Goal: Transaction & Acquisition: Subscribe to service/newsletter

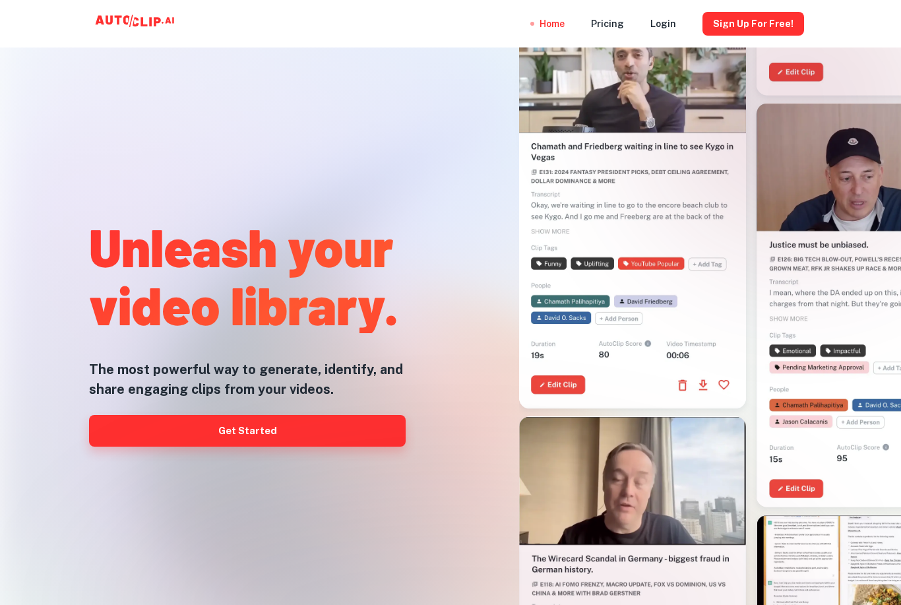
click at [298, 446] on link "Get Started" at bounding box center [247, 431] width 317 height 32
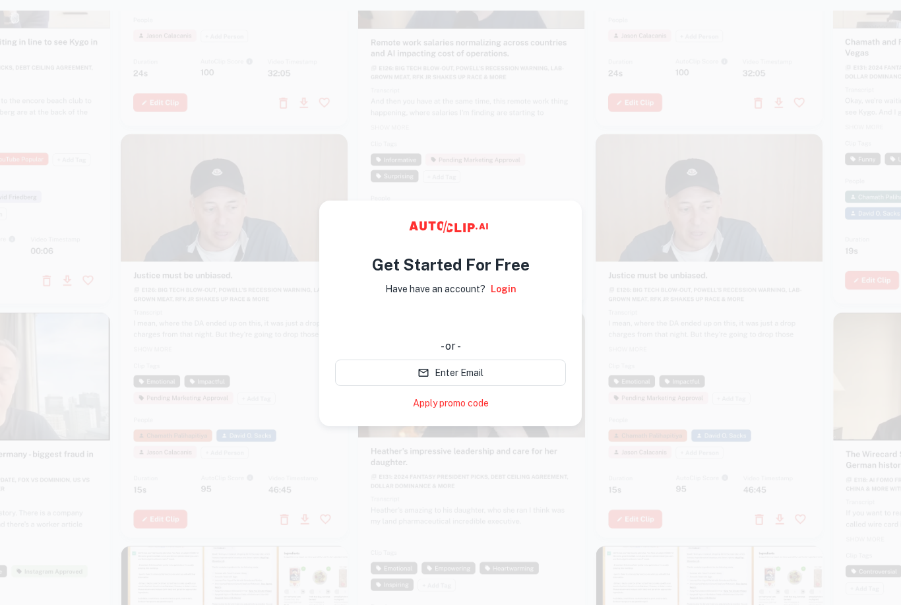
click at [670, 134] on video at bounding box center [709, 190] width 227 height 113
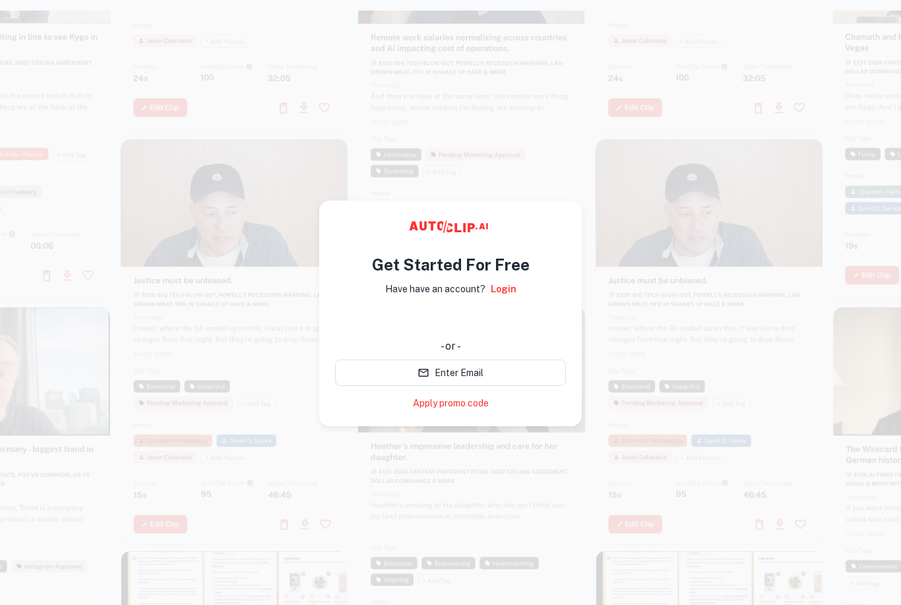
click at [521, 129] on div at bounding box center [471, 97] width 227 height 404
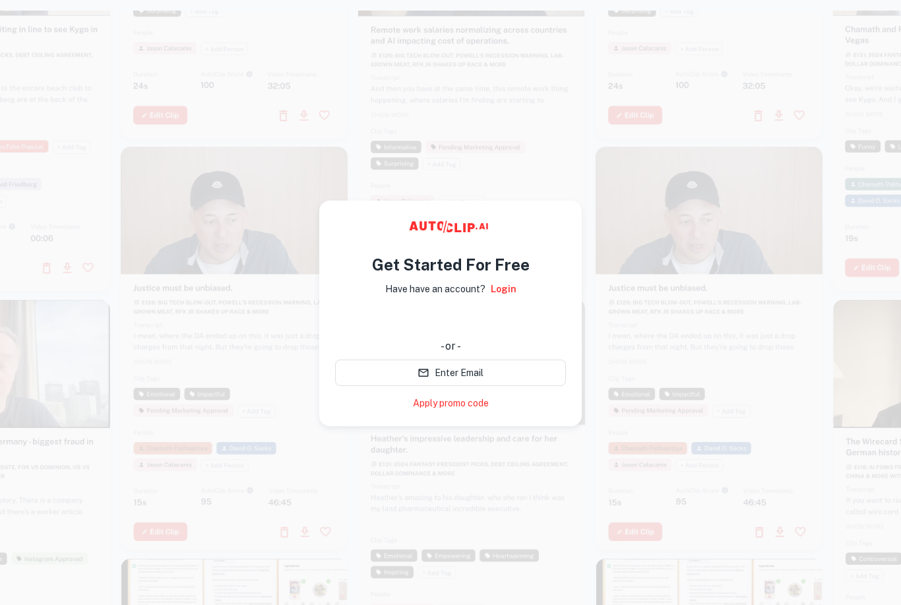
click at [588, 163] on div at bounding box center [471, 313] width 1177 height 605
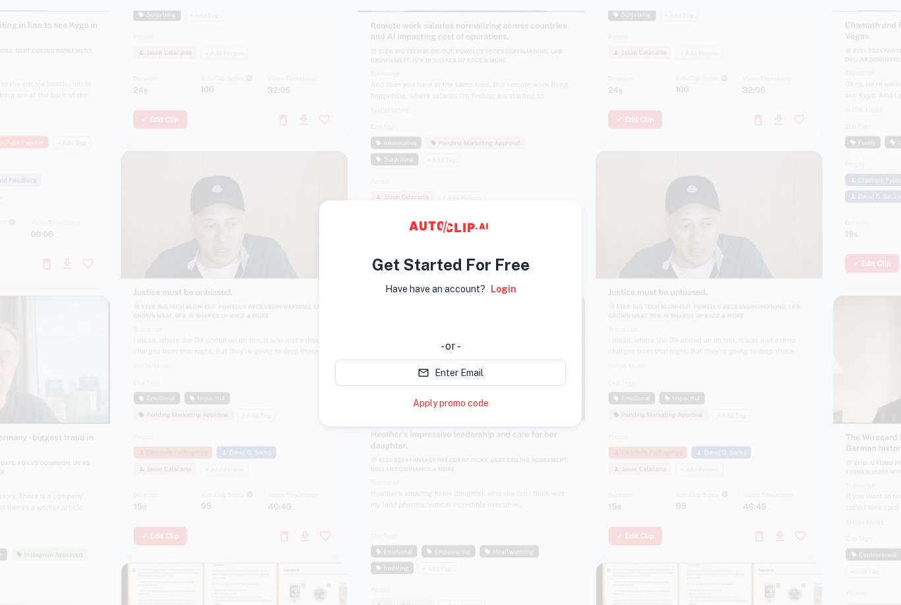
click at [479, 465] on div at bounding box center [471, 495] width 227 height 402
click at [579, 154] on div at bounding box center [471, 82] width 227 height 404
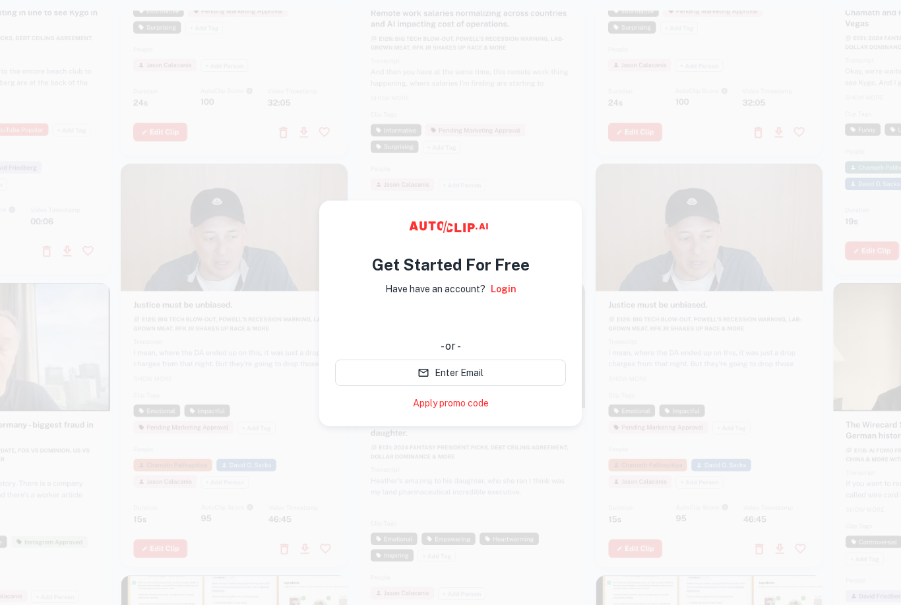
click at [561, 145] on div at bounding box center [471, 73] width 227 height 404
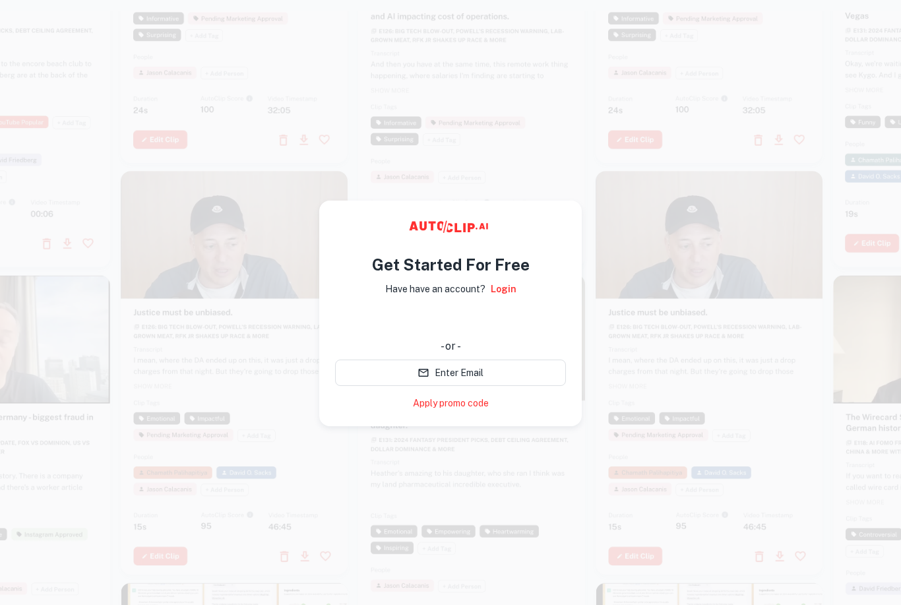
click at [760, 168] on div at bounding box center [471, 313] width 1177 height 605
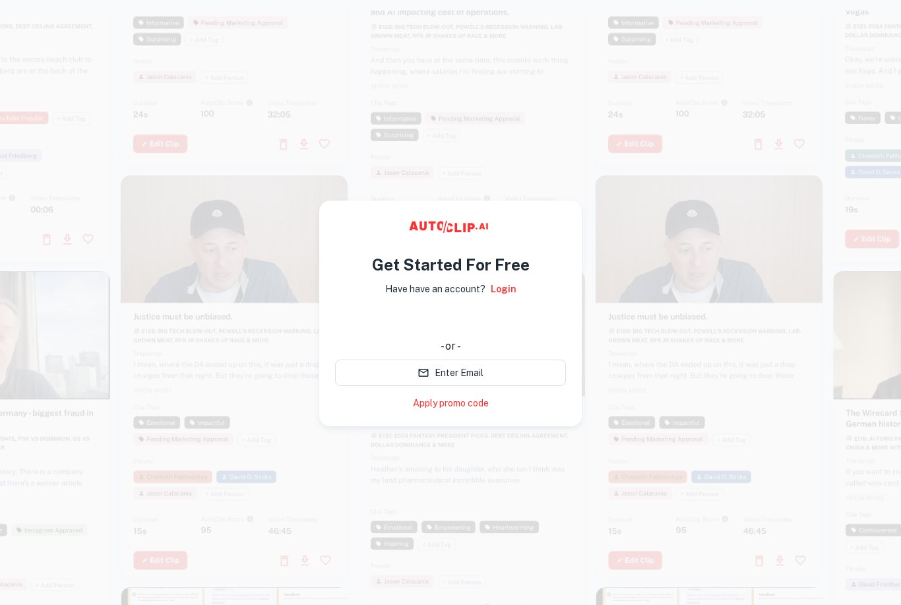
click at [533, 477] on div at bounding box center [471, 471] width 227 height 402
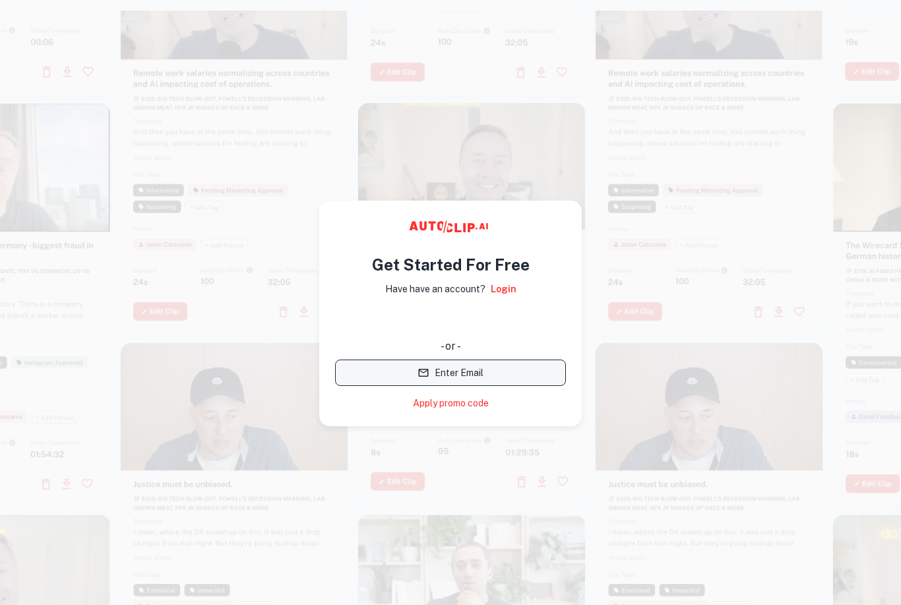
click at [511, 378] on button "Enter Email" at bounding box center [450, 373] width 231 height 26
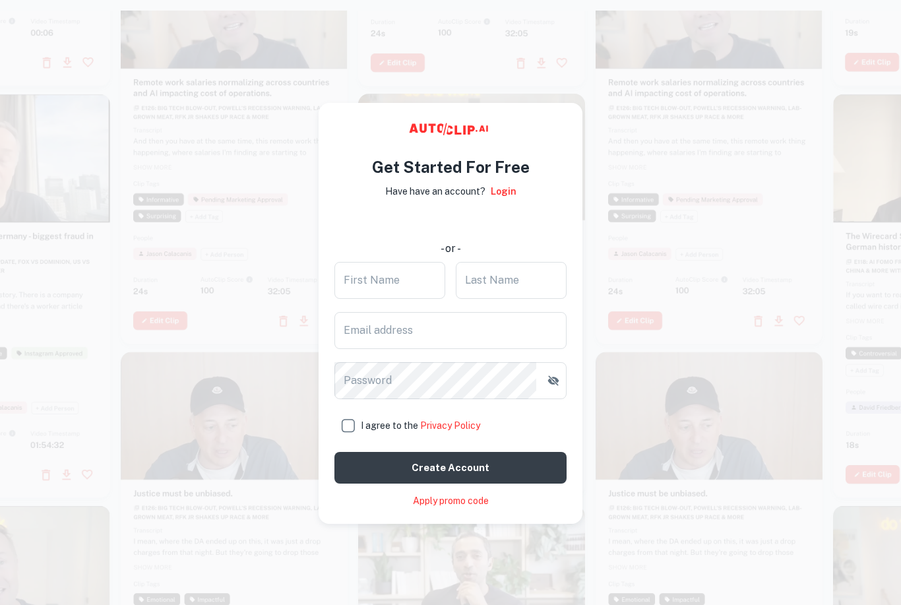
click at [678, 319] on div at bounding box center [709, 142] width 227 height 404
